Goal: Find specific page/section: Find specific page/section

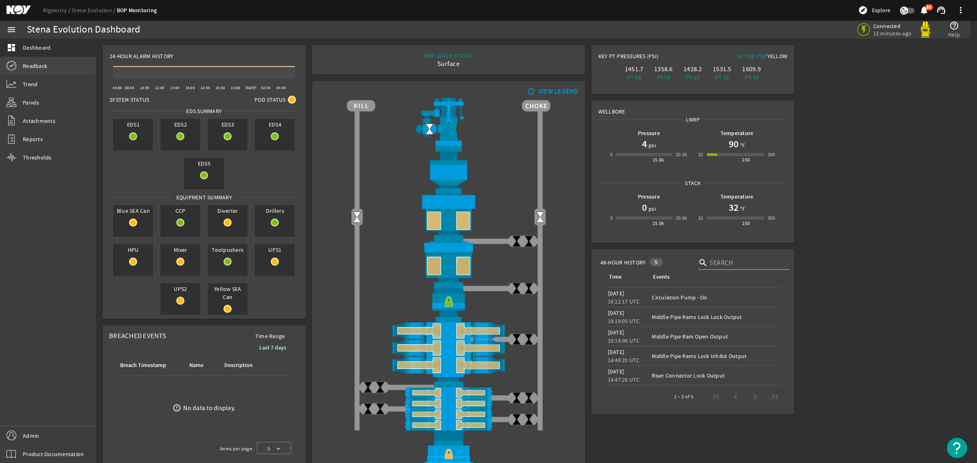
click at [39, 67] on span "Readback" at bounding box center [35, 66] width 24 height 8
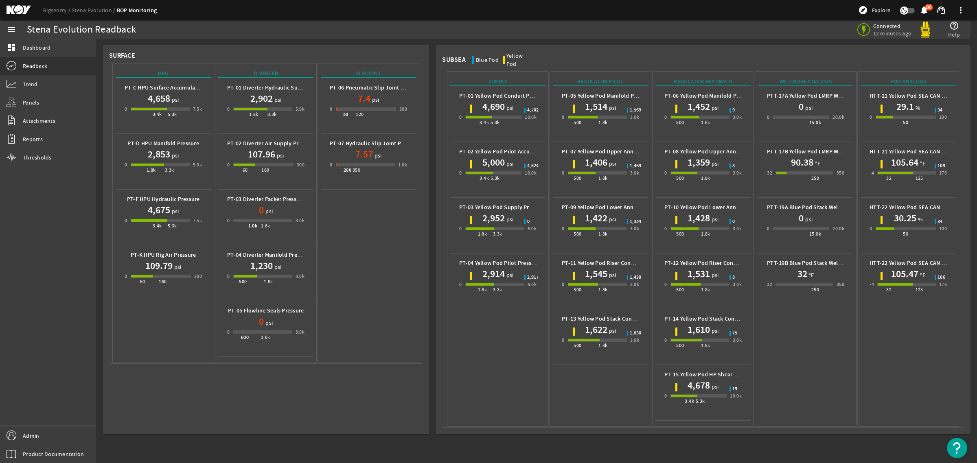
click at [19, 10] on mat-icon at bounding box center [25, 10] width 37 height 10
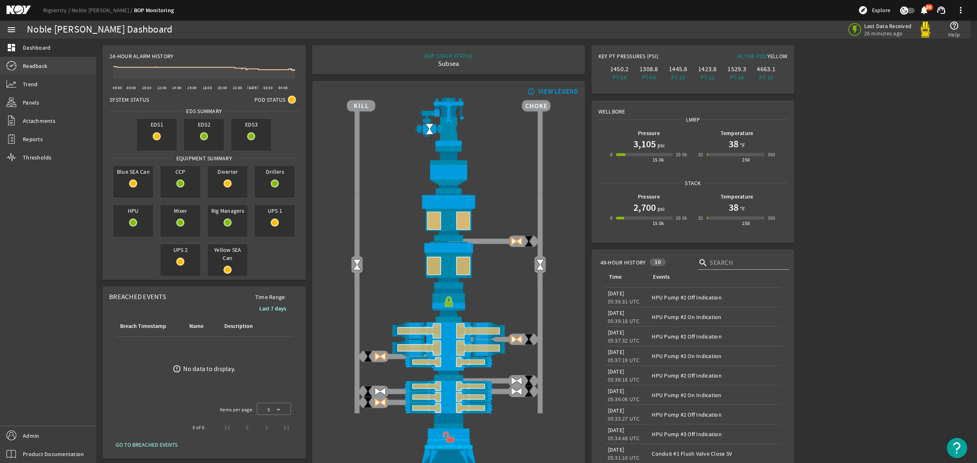
click at [51, 64] on link "Readback" at bounding box center [48, 66] width 96 height 18
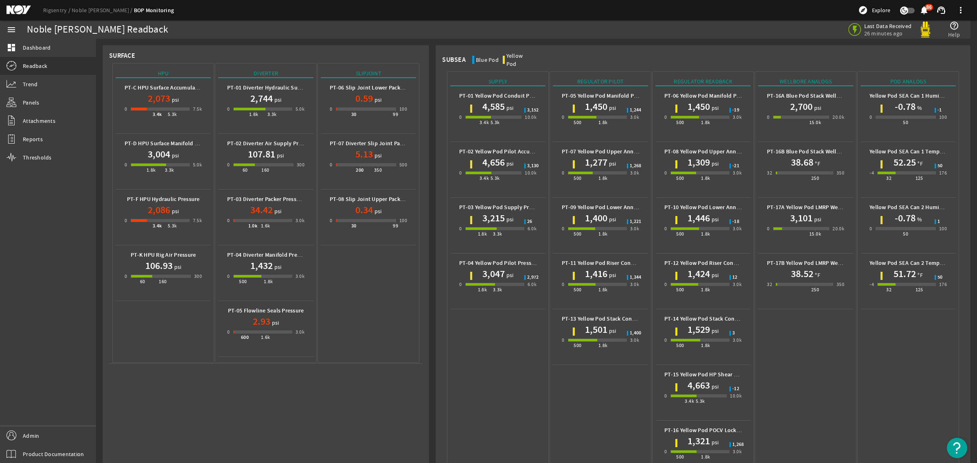
click at [23, 7] on mat-icon at bounding box center [25, 10] width 37 height 10
